Goal: Task Accomplishment & Management: Use online tool/utility

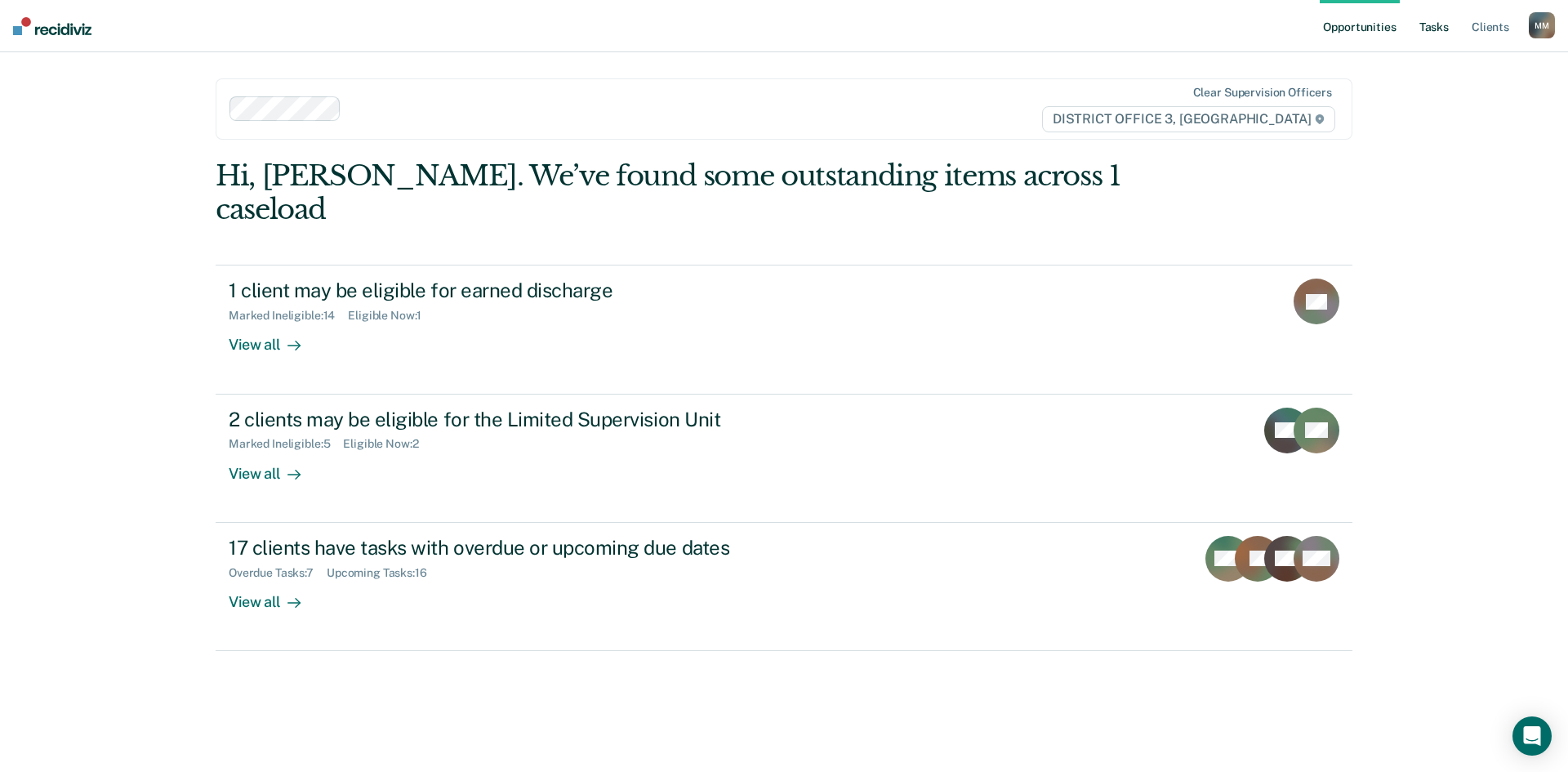
click at [1437, 31] on link "Tasks" at bounding box center [1434, 26] width 36 height 53
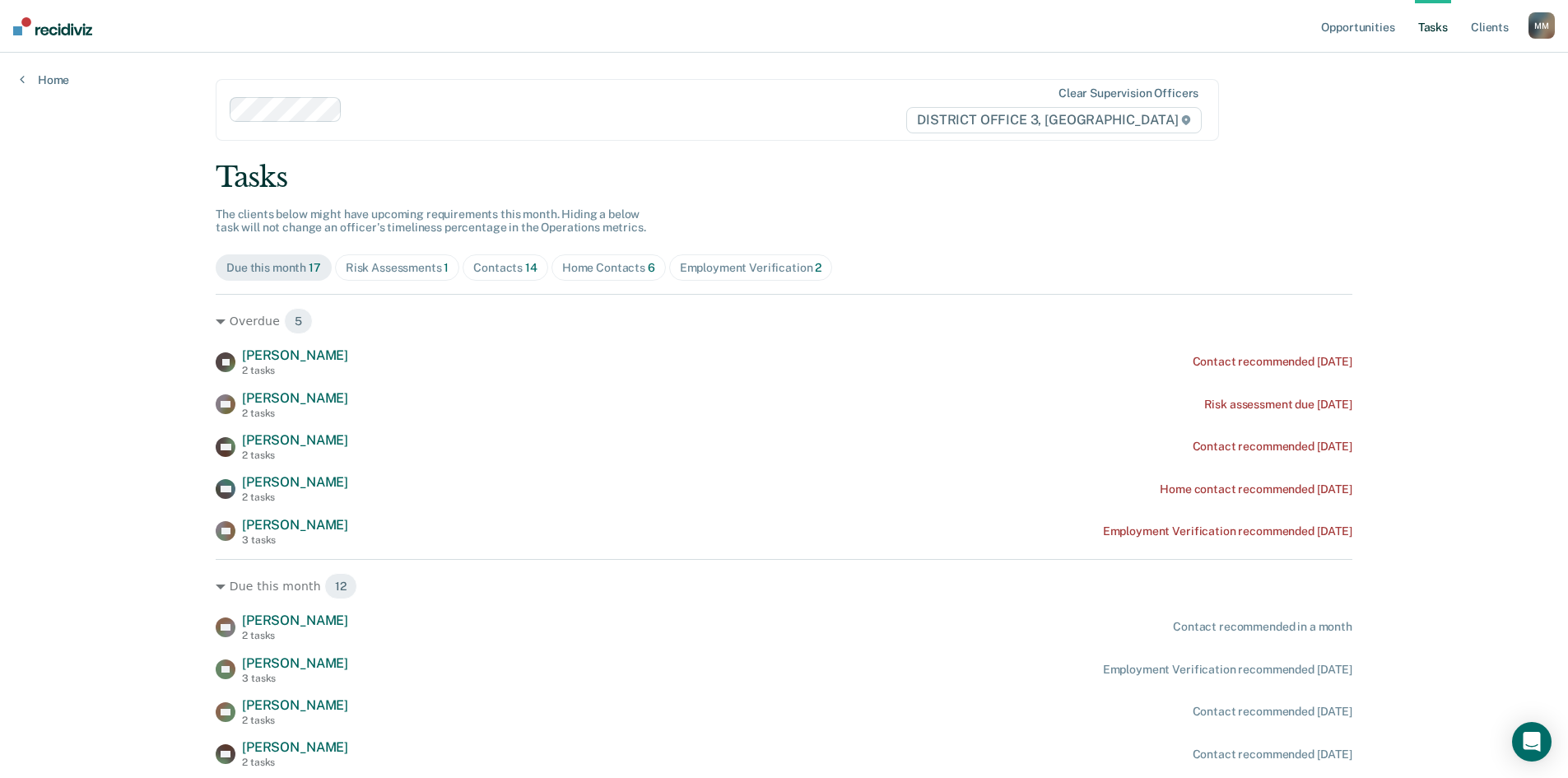
click at [345, 254] on div "Tasks The clients below might have upcoming requirements this month. Hiding a b…" at bounding box center [783, 634] width 1137 height 947
click at [378, 264] on div "Risk Assessments 1" at bounding box center [397, 268] width 104 height 14
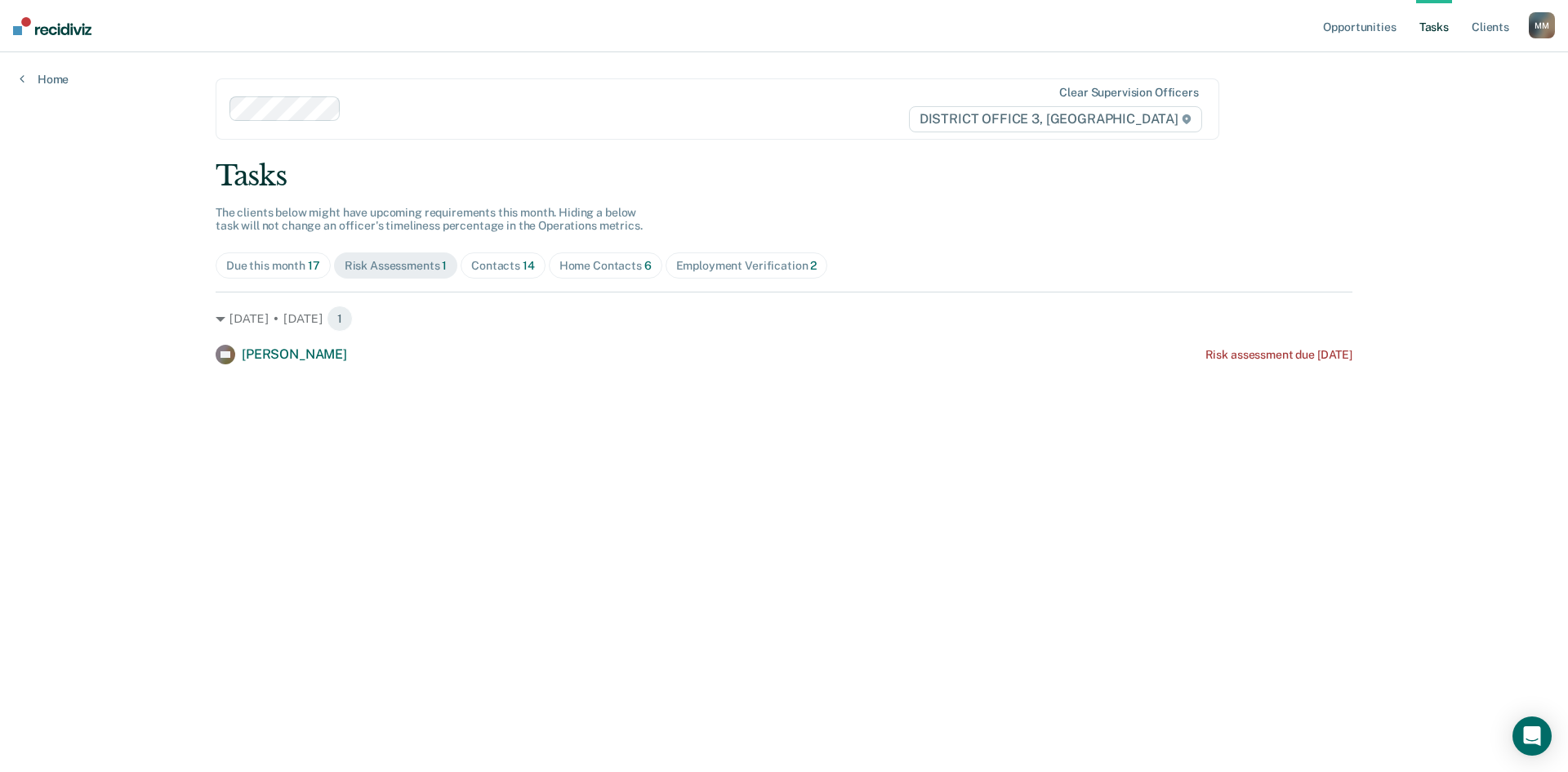
click at [554, 258] on span "Home Contacts 6" at bounding box center [606, 265] width 114 height 26
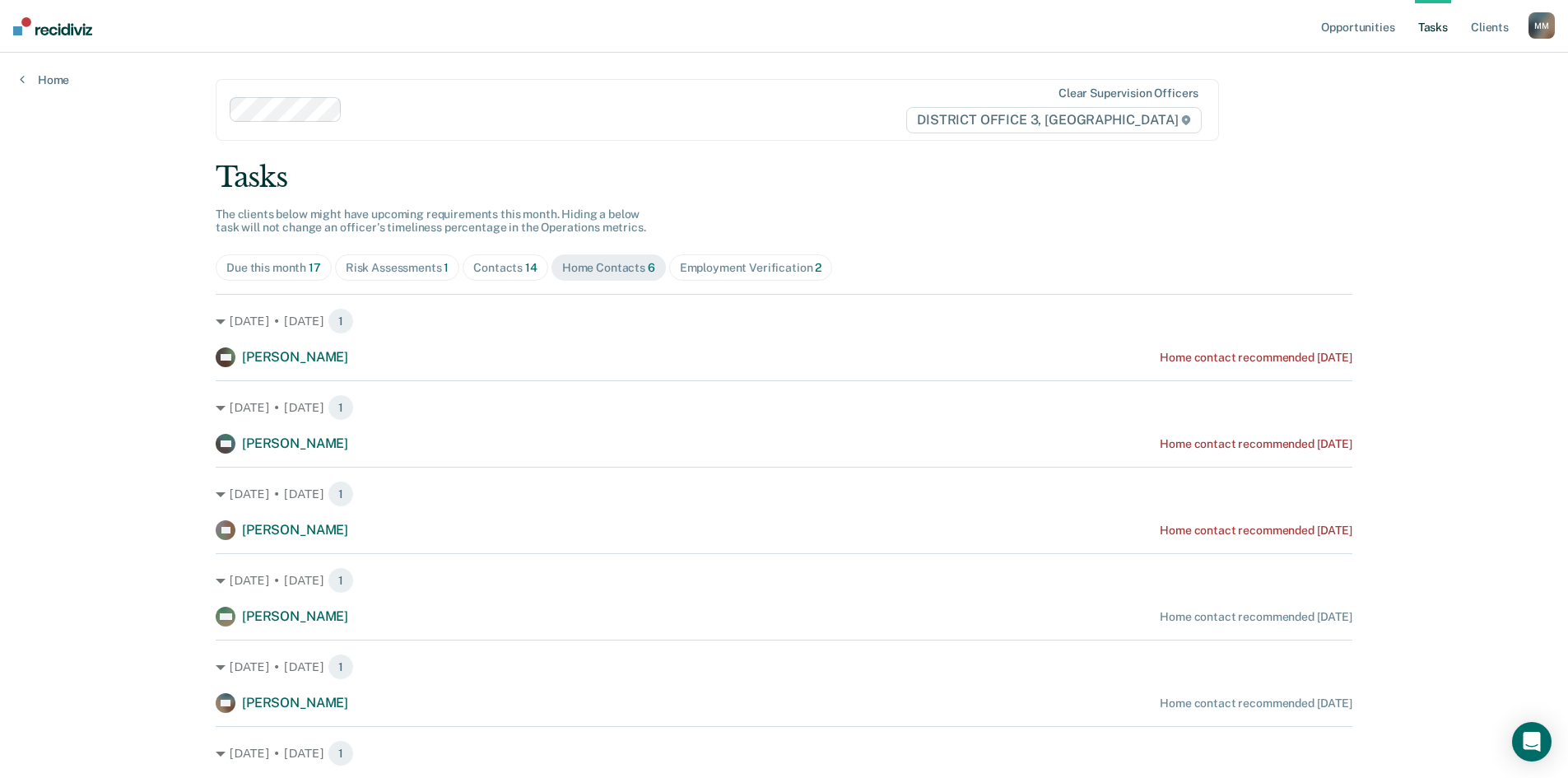
click at [497, 268] on div "Contacts 14" at bounding box center [506, 268] width 65 height 14
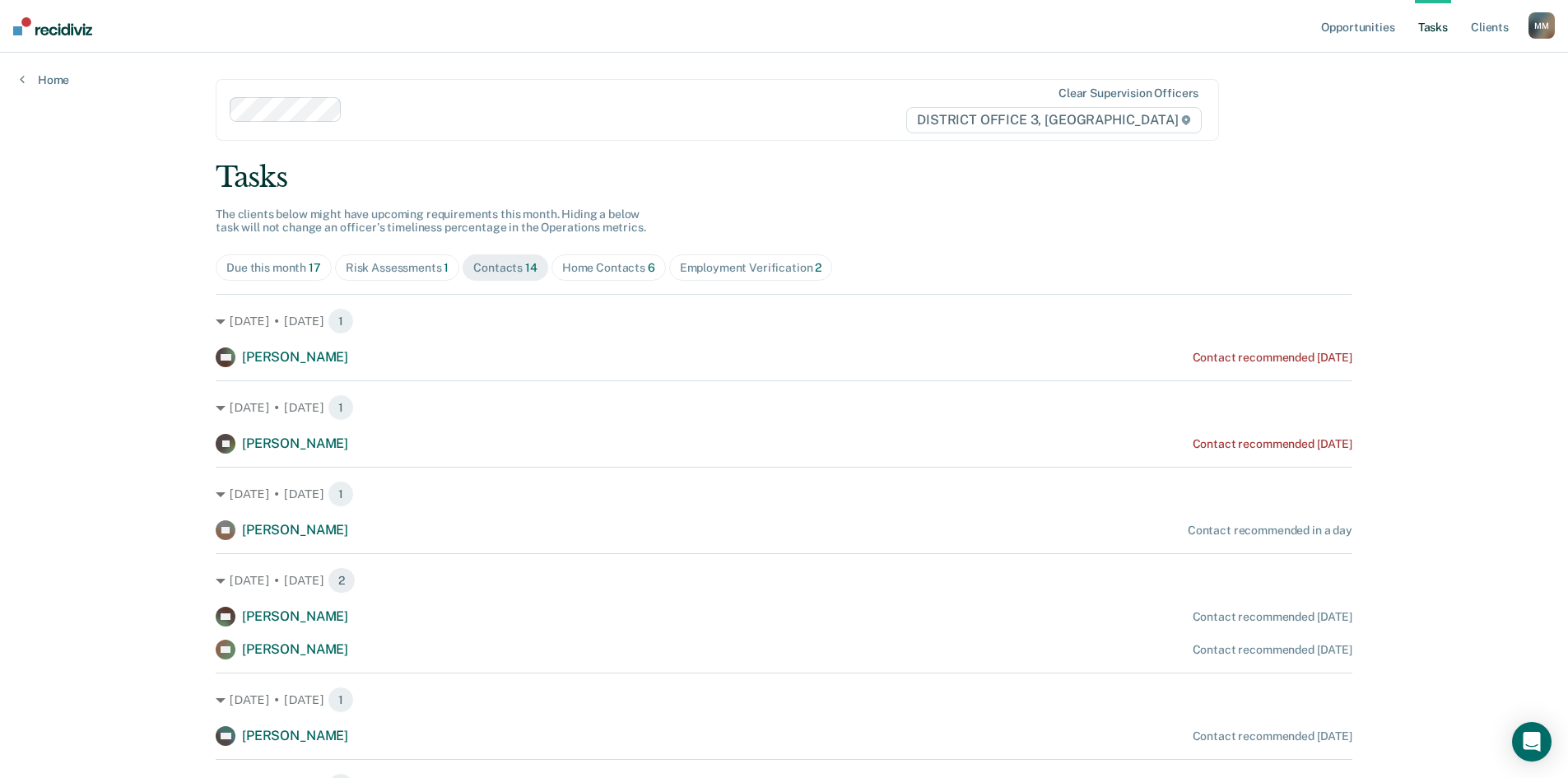
click at [405, 276] on span "Risk Assessments 1" at bounding box center [396, 267] width 125 height 26
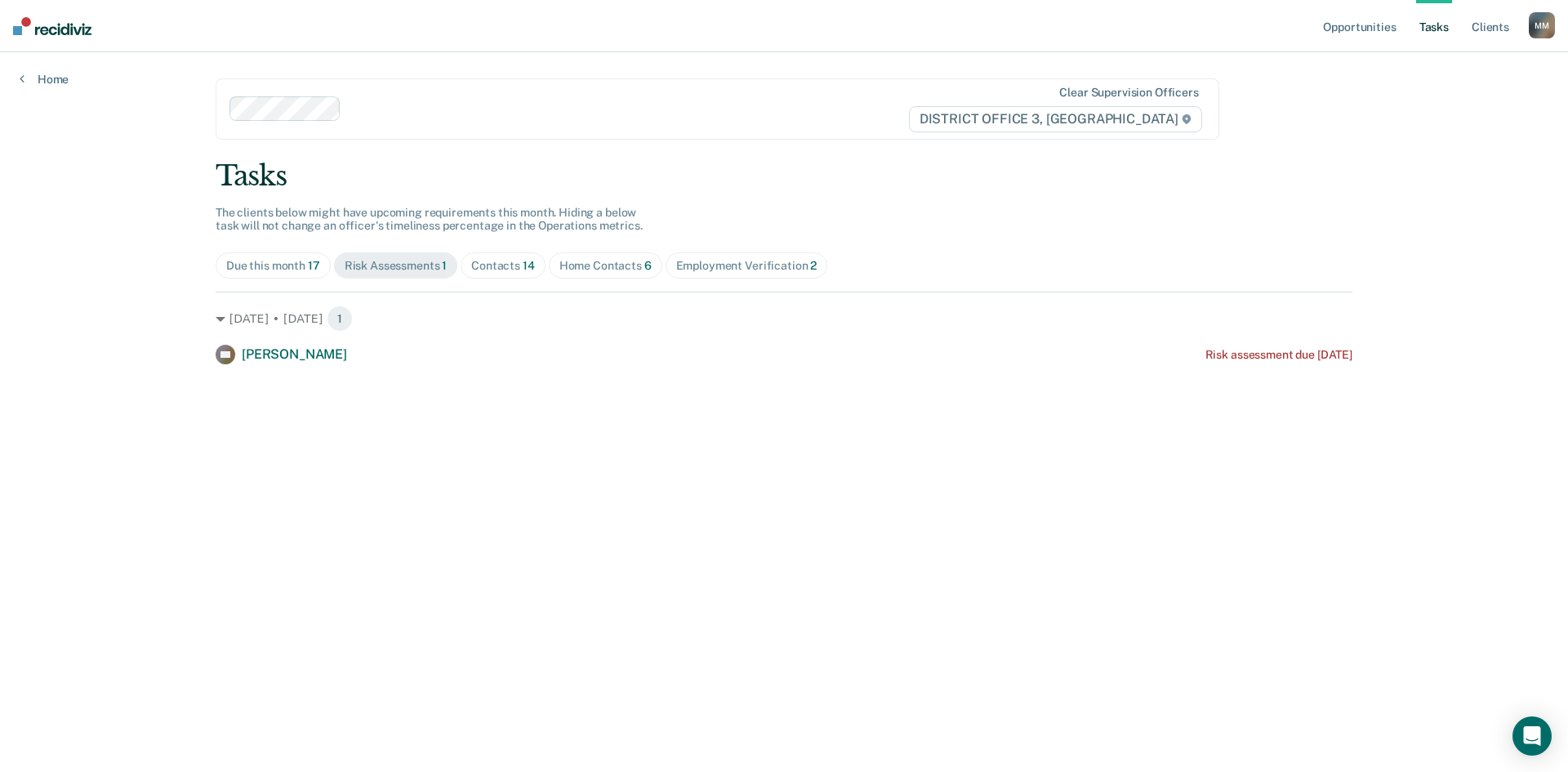
click at [481, 263] on div "Contacts 14" at bounding box center [503, 266] width 64 height 14
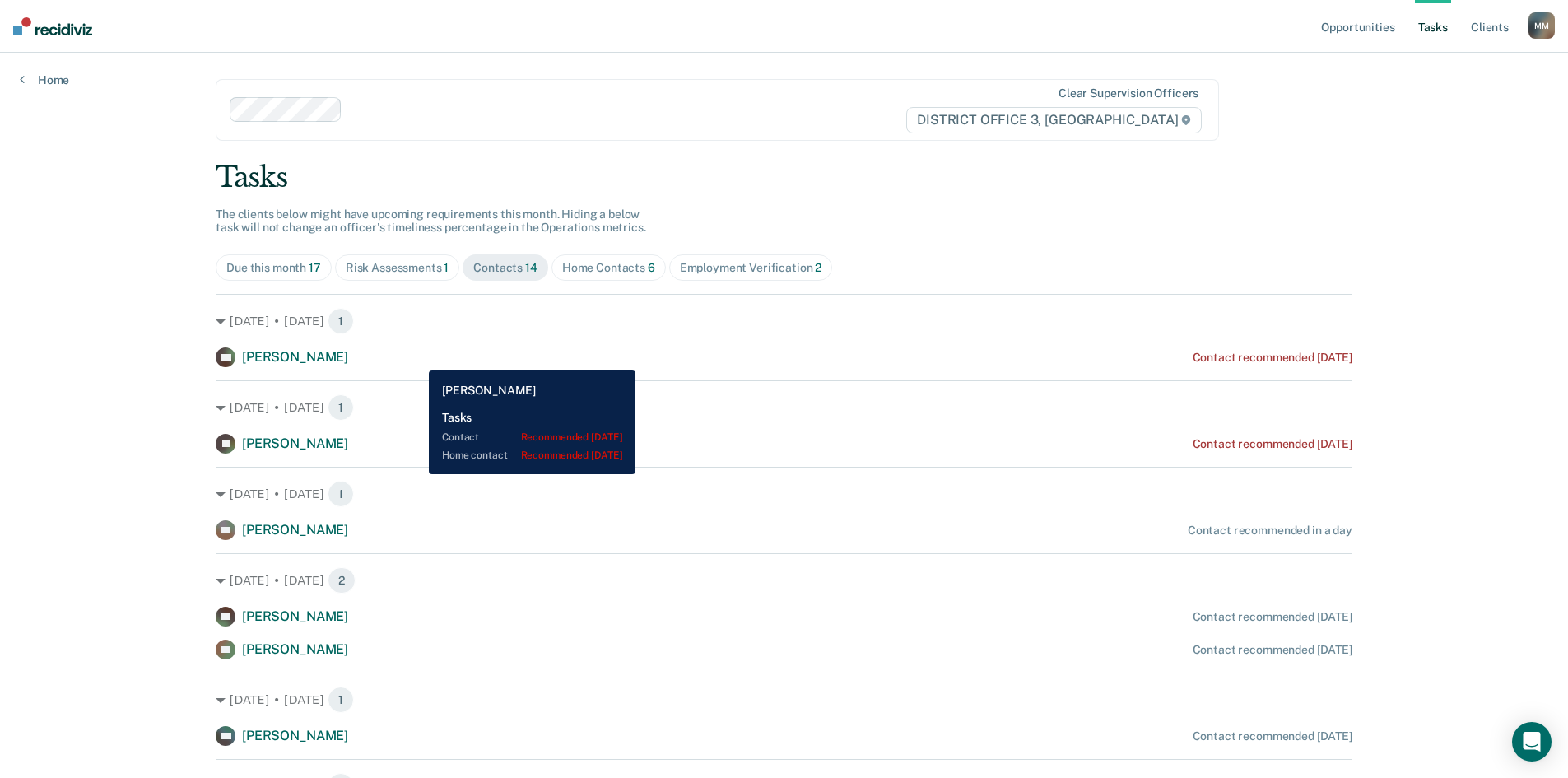
scroll to position [165, 0]
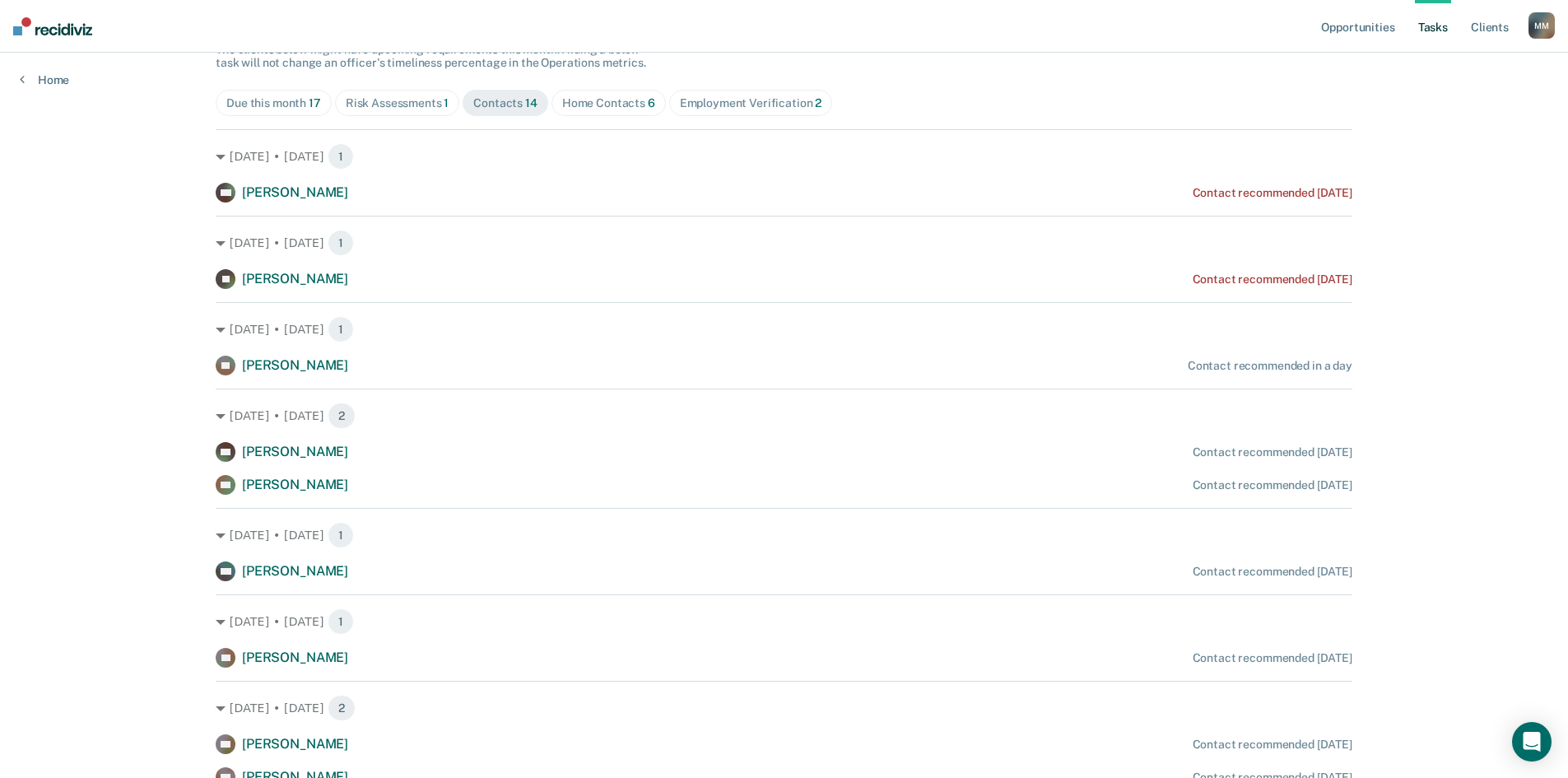
click at [600, 95] on span "Home Contacts 6" at bounding box center [609, 102] width 115 height 26
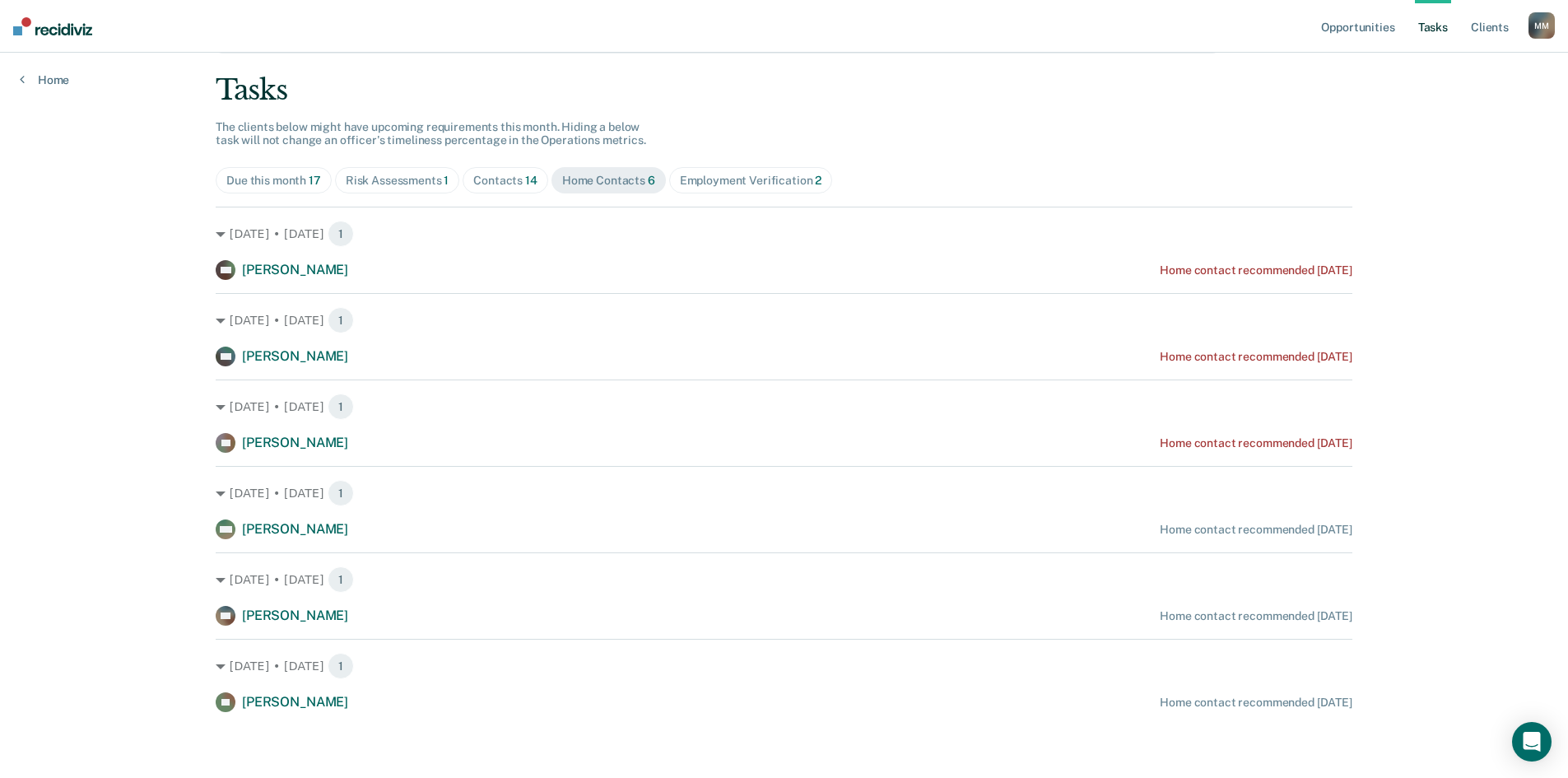
click at [759, 167] on span "Employment Verification 2" at bounding box center [751, 179] width 164 height 26
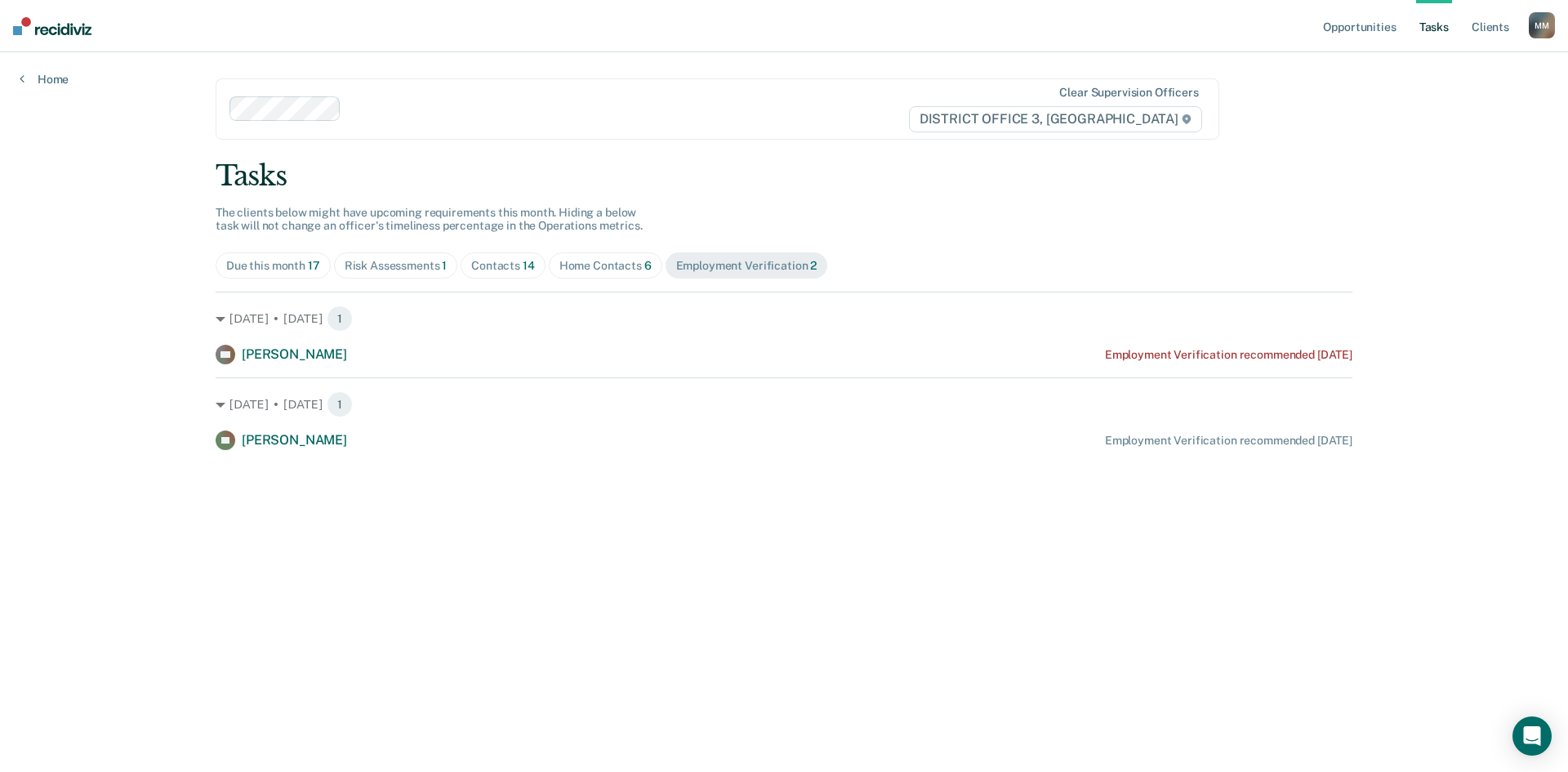
click at [606, 266] on div "Home Contacts 6" at bounding box center [606, 266] width 93 height 14
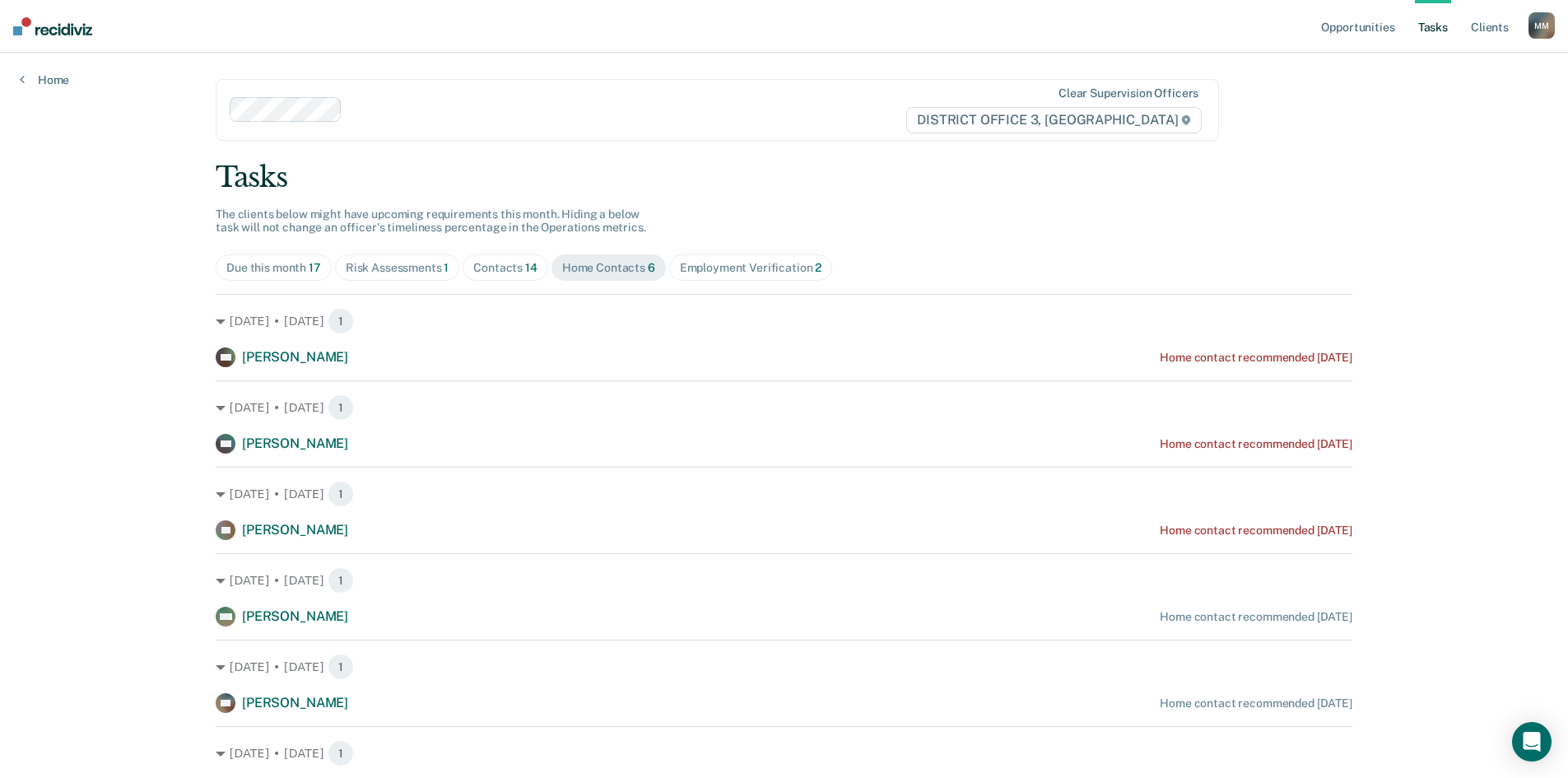
click at [785, 206] on div "Tasks The clients below might have upcoming requirements this month. Hiding a b…" at bounding box center [783, 480] width 1137 height 639
